Goal: Task Accomplishment & Management: Manage account settings

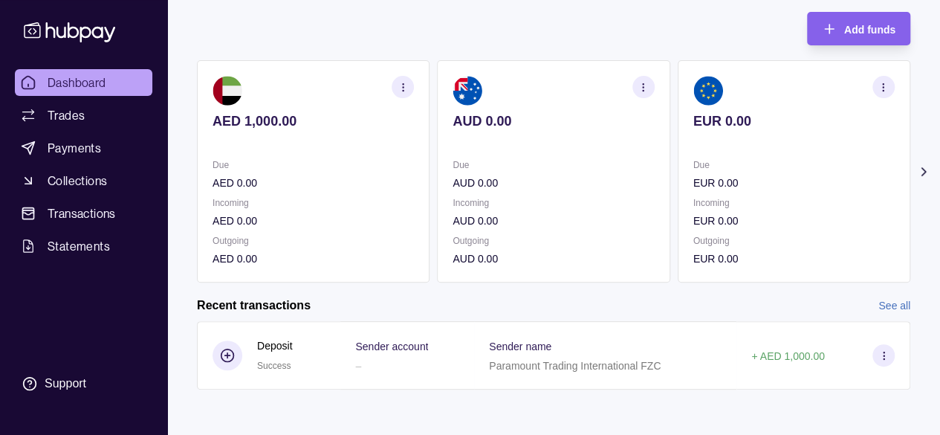
scroll to position [85, 0]
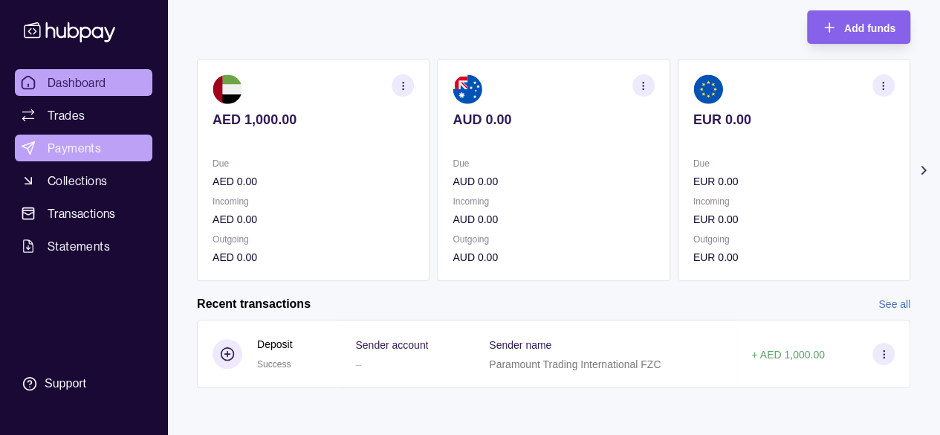
click at [82, 138] on link "Payments" at bounding box center [84, 148] width 138 height 27
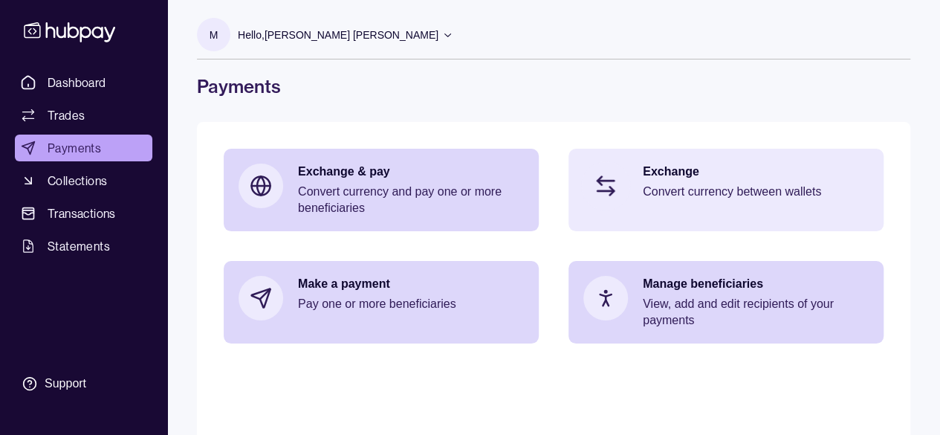
click at [737, 190] on p "Convert currency between wallets" at bounding box center [756, 192] width 226 height 16
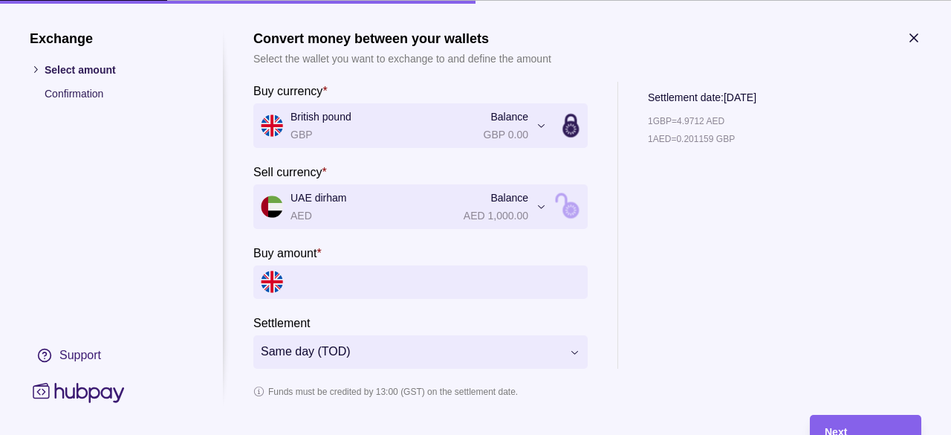
click at [305, 277] on input "Buy amount *" at bounding box center [436, 281] width 290 height 33
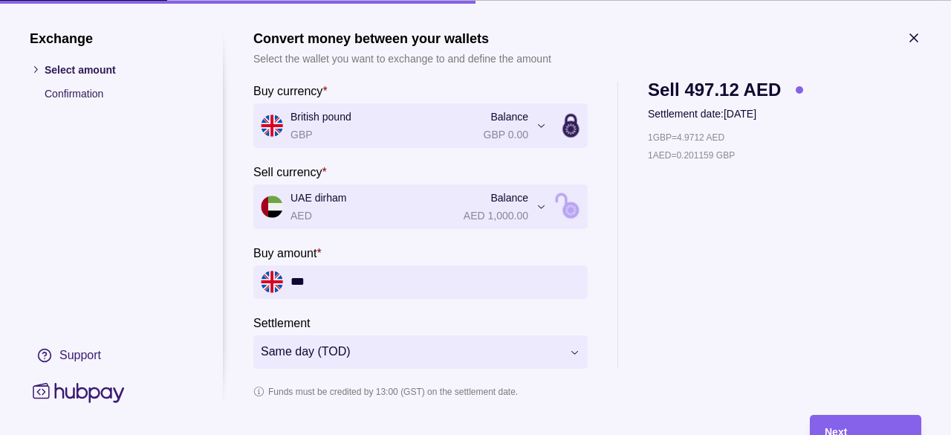
scroll to position [61, 0]
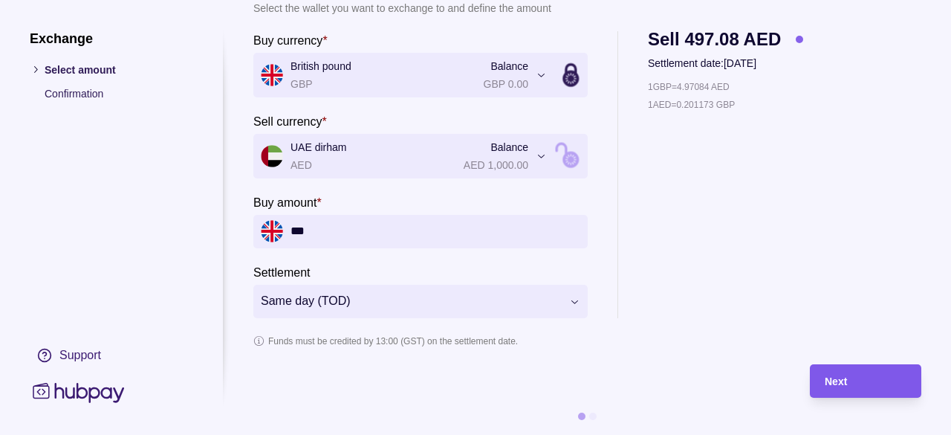
type input "***"
click at [835, 376] on span "Next" at bounding box center [836, 382] width 22 height 12
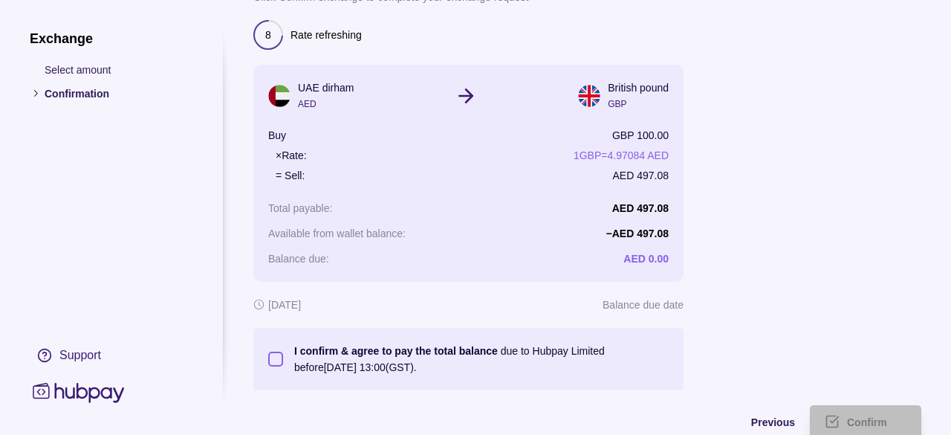
scroll to position [113, 0]
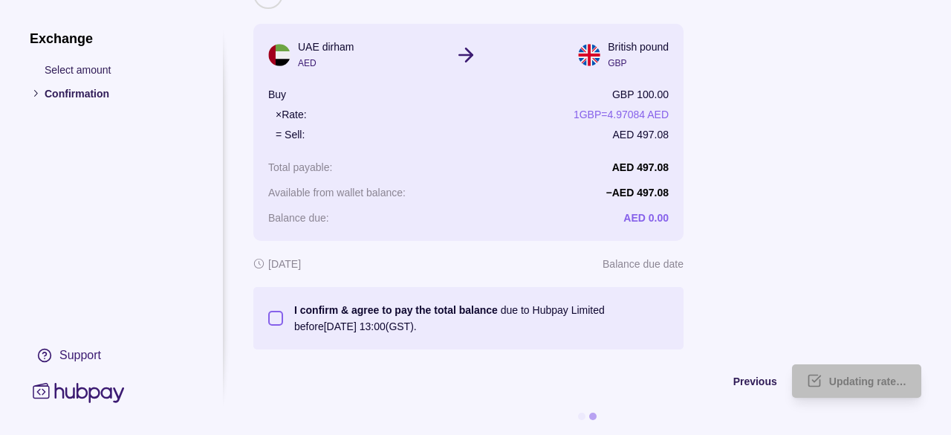
click at [279, 311] on button "I confirm & agree to pay the total balance due to Hubpay Limited before [DATE] …" at bounding box center [275, 318] width 15 height 15
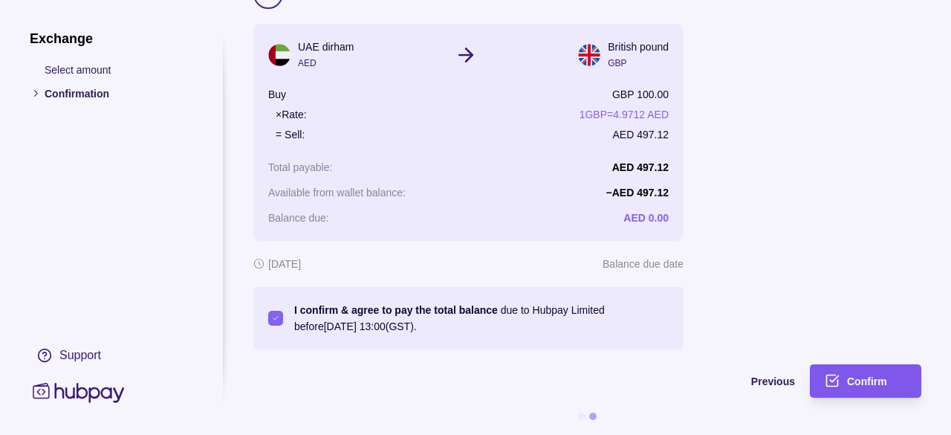
click at [884, 376] on div "Confirm" at bounding box center [876, 381] width 59 height 18
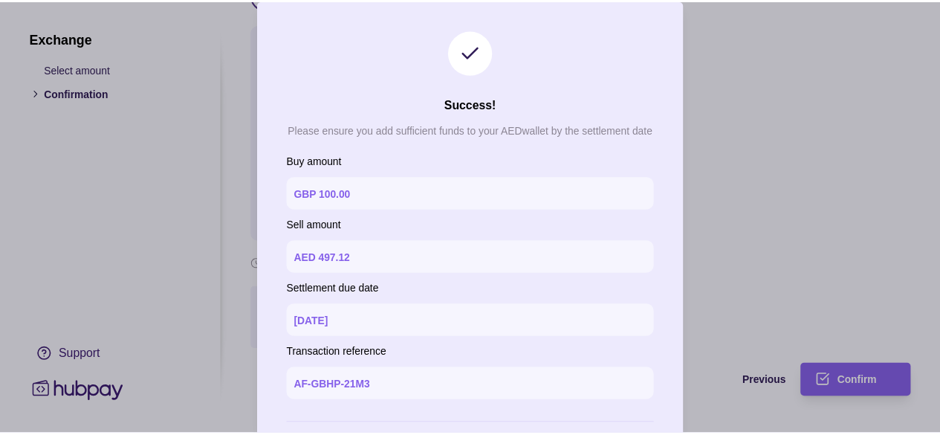
scroll to position [74, 0]
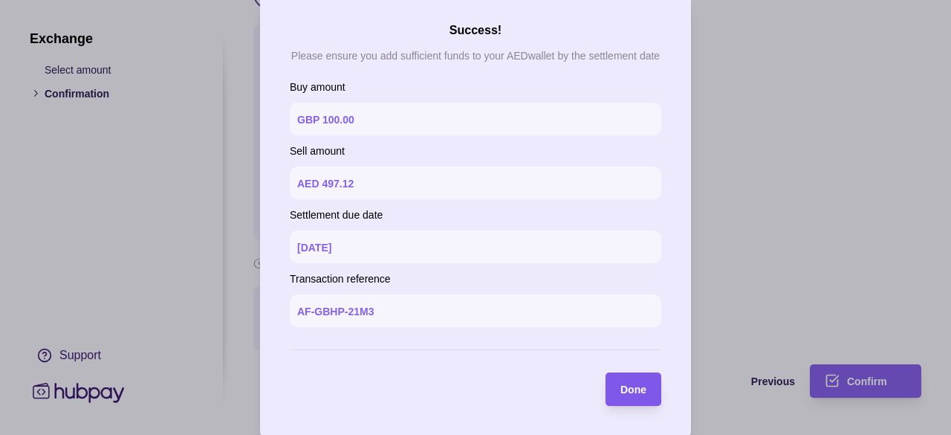
click at [621, 393] on span "Done" at bounding box center [634, 390] width 26 height 12
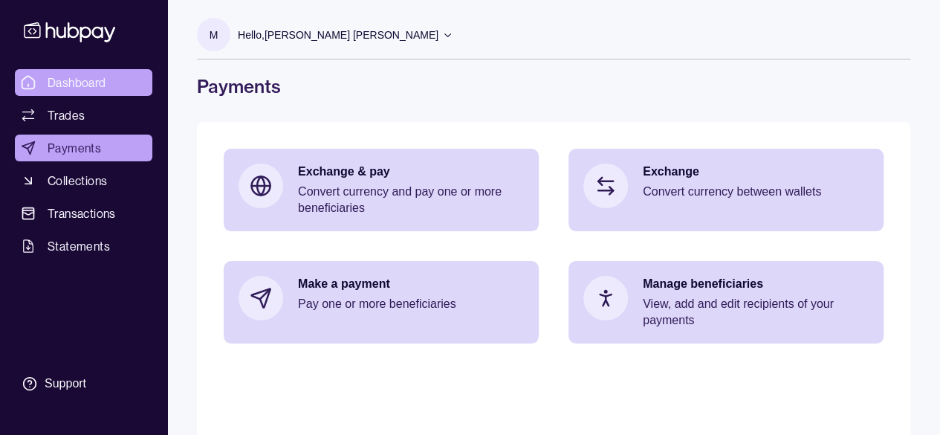
click at [88, 82] on span "Dashboard" at bounding box center [77, 83] width 59 height 18
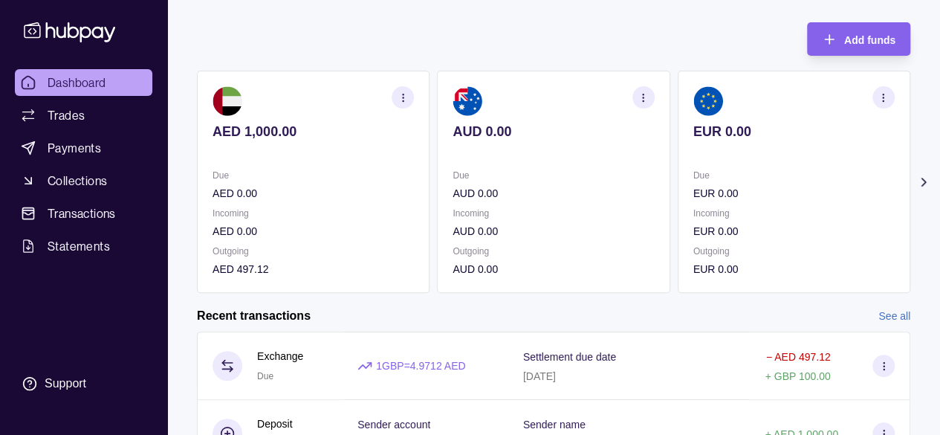
scroll to position [152, 0]
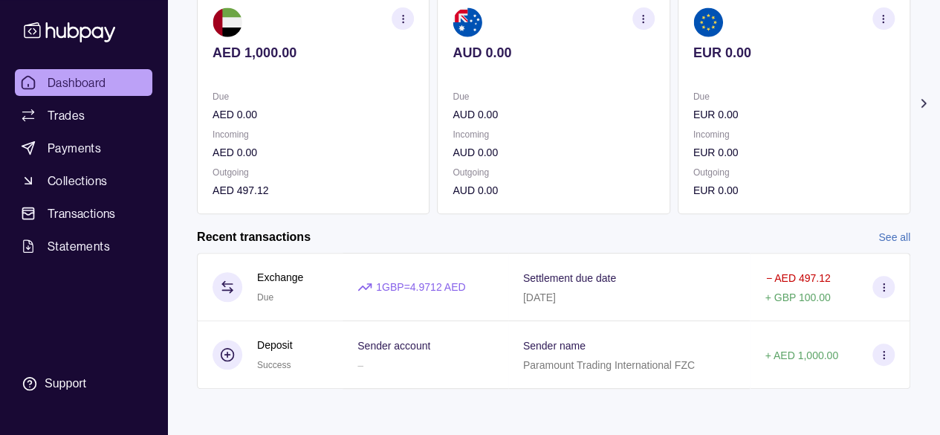
click at [920, 105] on icon at bounding box center [923, 103] width 15 height 15
click at [183, 101] on icon at bounding box center [184, 103] width 4 height 7
click at [62, 87] on span "Dashboard" at bounding box center [77, 83] width 59 height 18
click at [50, 154] on span "Payments" at bounding box center [75, 148] width 54 height 18
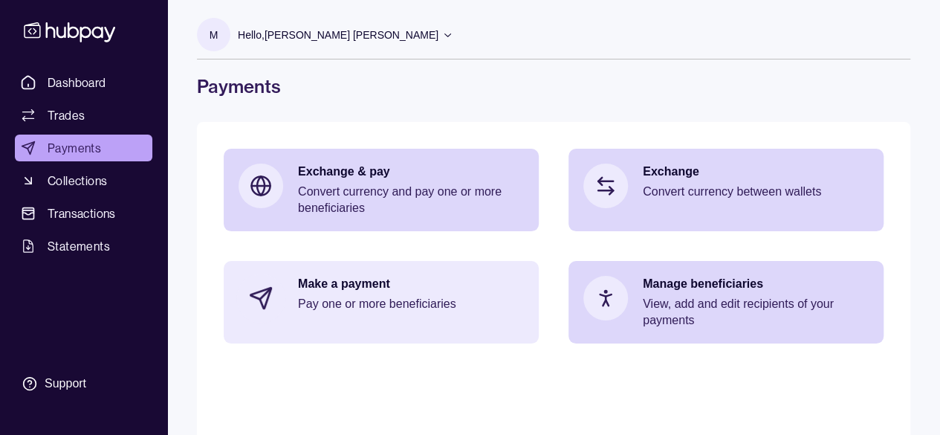
click at [384, 291] on p "Make a payment" at bounding box center [411, 284] width 226 height 16
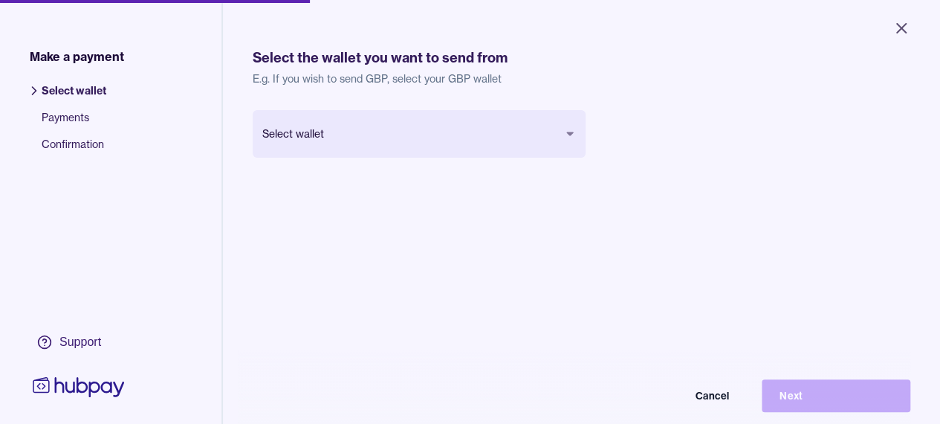
click at [570, 135] on body "Close Make a payment Select wallet Payments Confirmation Support Select the wal…" at bounding box center [470, 212] width 940 height 424
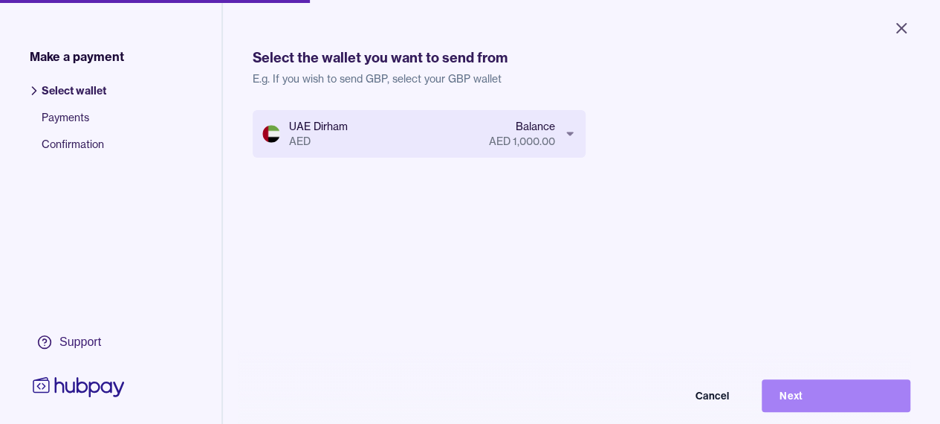
click at [818, 407] on button "Next" at bounding box center [836, 395] width 149 height 33
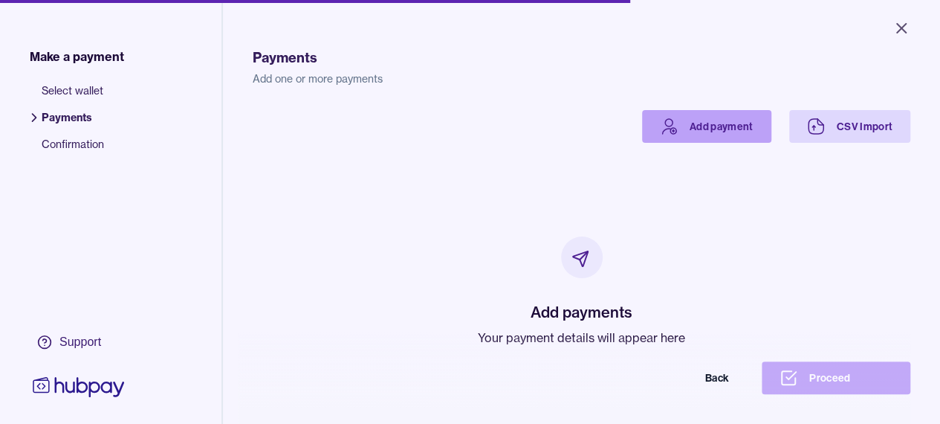
click at [698, 133] on link "Add payment" at bounding box center [706, 126] width 129 height 33
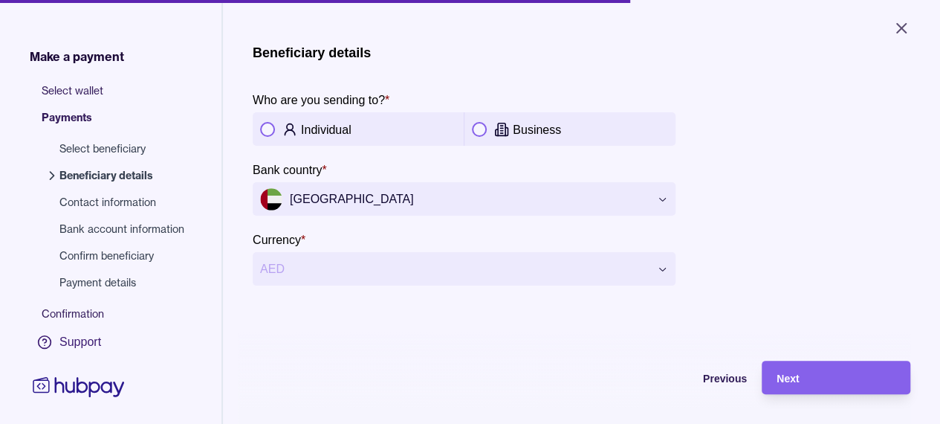
click at [483, 130] on button "button" at bounding box center [479, 129] width 15 height 15
click at [900, 23] on icon "Close" at bounding box center [902, 28] width 18 height 18
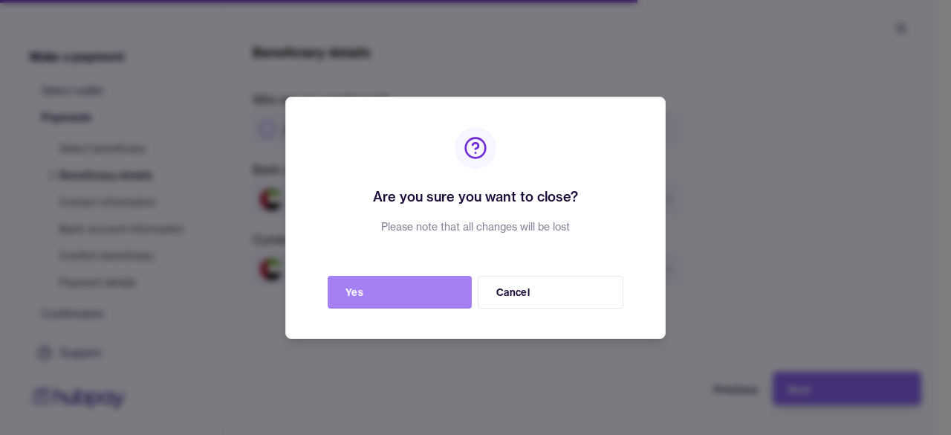
click at [427, 290] on button "Yes" at bounding box center [400, 292] width 144 height 33
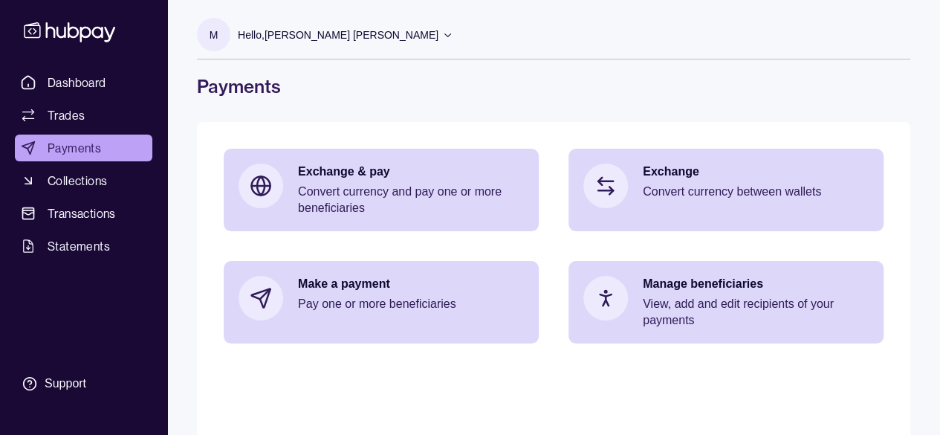
click at [442, 36] on icon at bounding box center [447, 34] width 11 height 11
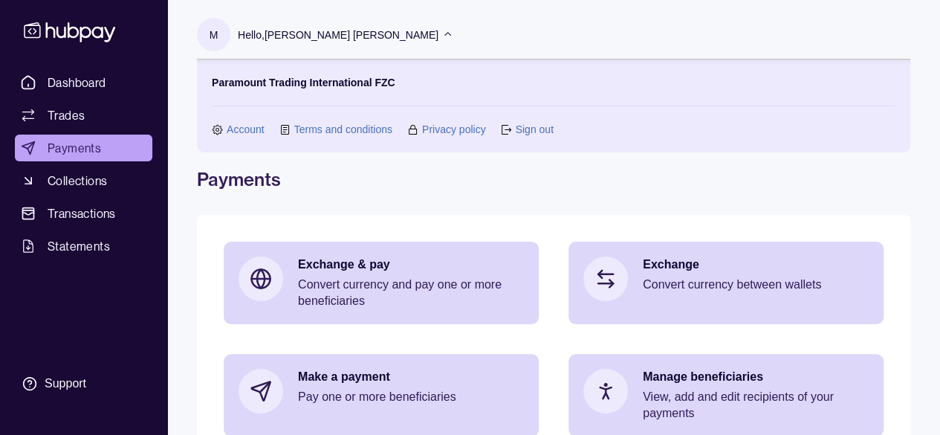
click at [525, 133] on link "Sign out" at bounding box center [534, 129] width 38 height 16
